Goal: Entertainment & Leisure: Consume media (video, audio)

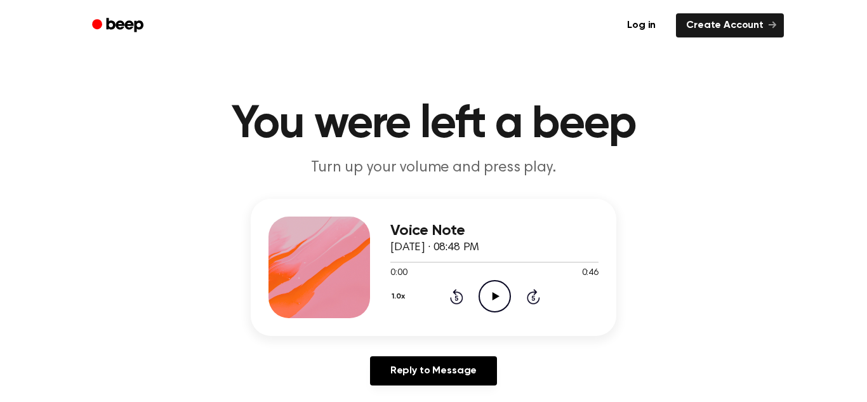
click at [493, 300] on icon "Play Audio" at bounding box center [495, 296] width 32 height 32
click at [387, 260] on div "Voice Note [DATE] · 08:48 PM 0:46 0:46 Your browser does not support the [objec…" at bounding box center [434, 267] width 366 height 137
click at [390, 264] on div at bounding box center [494, 262] width 208 height 10
click at [498, 295] on icon "Play Audio" at bounding box center [495, 296] width 32 height 32
click at [390, 262] on div at bounding box center [494, 262] width 208 height 1
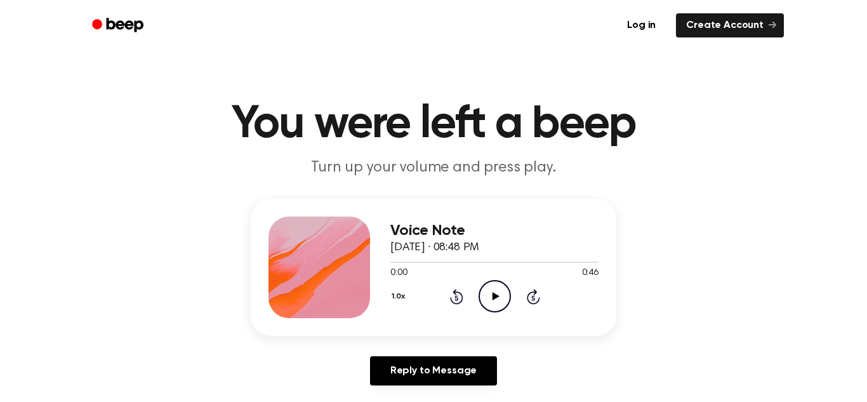
click at [485, 295] on icon "Play Audio" at bounding box center [495, 296] width 32 height 32
click at [493, 295] on icon at bounding box center [495, 296] width 6 height 8
click at [386, 262] on div "Voice Note [DATE] · 08:48 PM 0:22 0:46 Your browser does not support the [objec…" at bounding box center [434, 267] width 366 height 137
click at [387, 258] on div "Voice Note [DATE] · 08:48 PM 0:22 0:46 Your browser does not support the [objec…" at bounding box center [434, 267] width 366 height 137
click at [391, 262] on div at bounding box center [440, 262] width 100 height 1
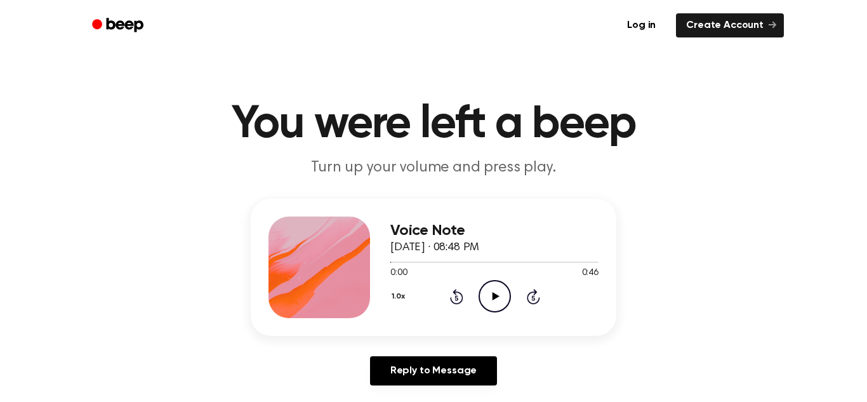
click at [497, 282] on icon "Play Audio" at bounding box center [495, 296] width 32 height 32
